Goal: Check status: Check status

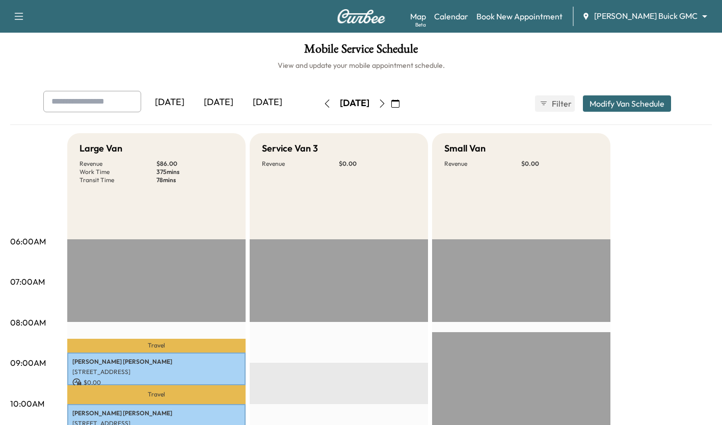
click at [234, 102] on div "[DATE]" at bounding box center [218, 102] width 49 height 23
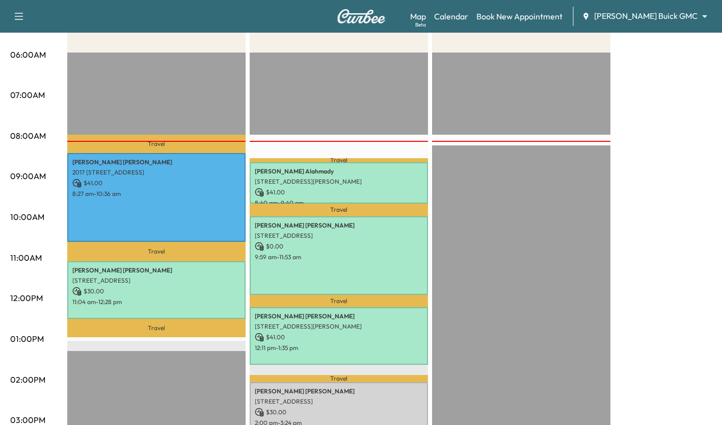
scroll to position [187, 0]
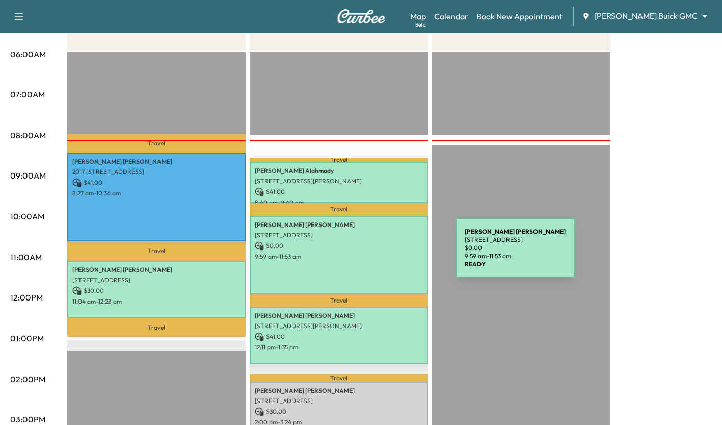
click at [379, 254] on p "9:59 am - 11:53 am" at bounding box center [339, 256] width 168 height 8
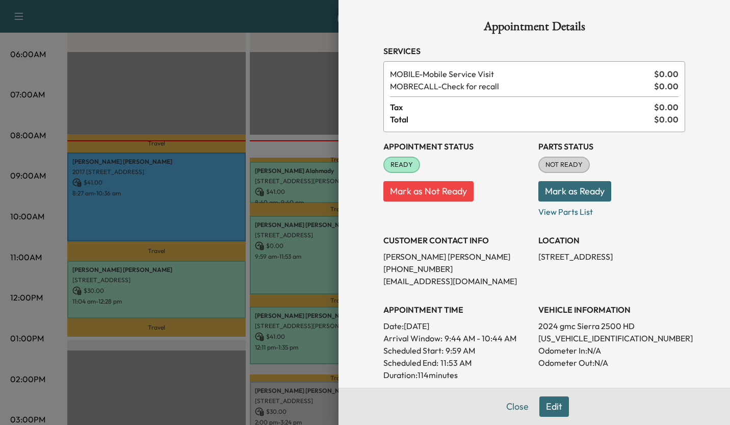
click at [284, 254] on div at bounding box center [365, 212] width 730 height 425
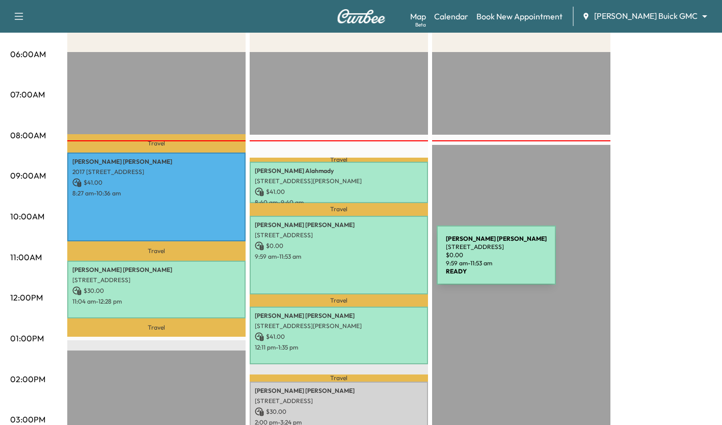
click at [360, 261] on div "[PERSON_NAME] [STREET_ADDRESS] $ 0.00 9:59 am - 11:53 am" at bounding box center [339, 255] width 178 height 78
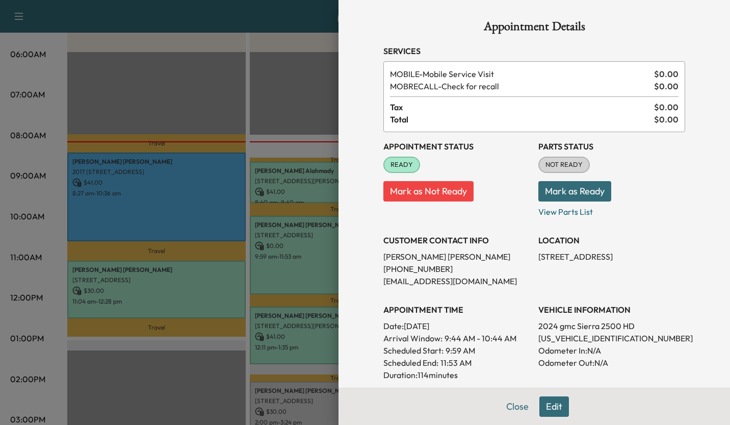
click at [312, 96] on div at bounding box center [365, 212] width 730 height 425
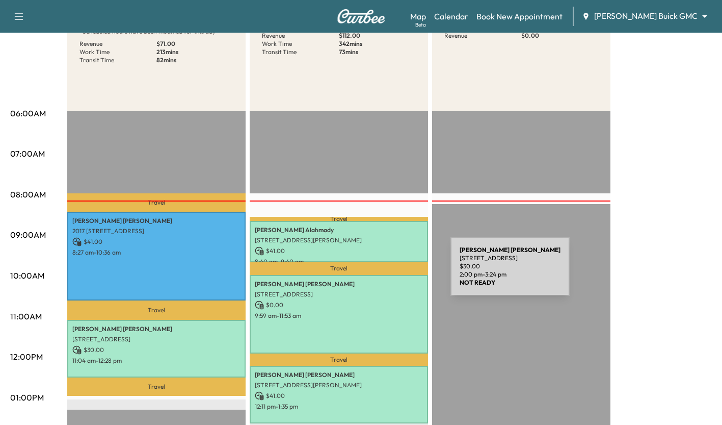
scroll to position [127, 0]
